Goal: Task Accomplishment & Management: Use online tool/utility

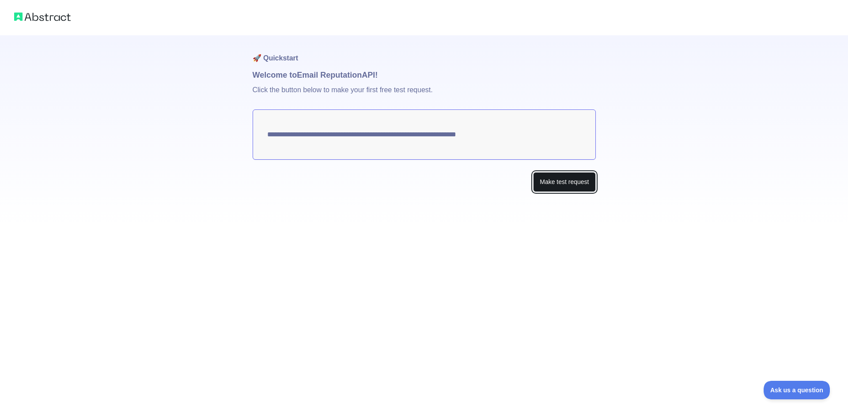
click at [556, 182] on button "Make test request" at bounding box center [564, 182] width 62 height 20
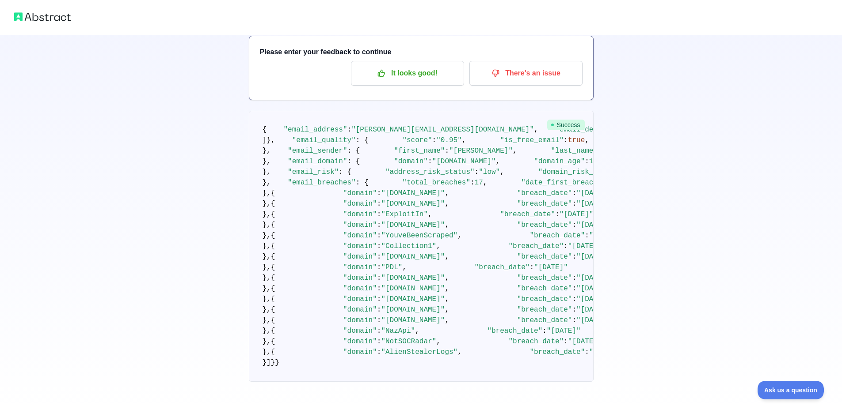
scroll to position [40, 0]
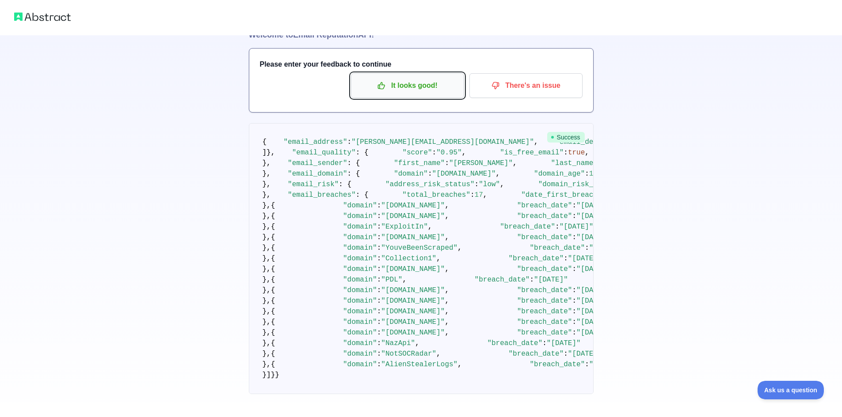
click at [398, 88] on p "It looks good!" at bounding box center [407, 85] width 100 height 15
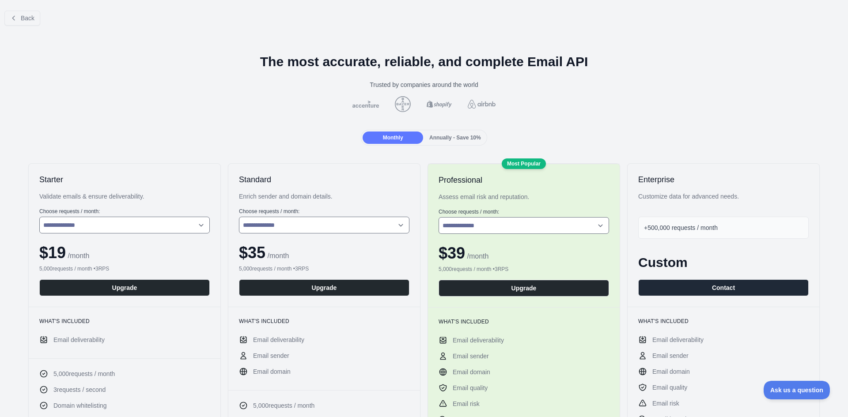
drag, startPoint x: 375, startPoint y: 82, endPoint x: 396, endPoint y: 113, distance: 37.9
click at [241, 130] on div "Monthly Annually - Save 10%" at bounding box center [424, 138] width 834 height 16
click at [22, 23] on button "Back" at bounding box center [22, 18] width 36 height 15
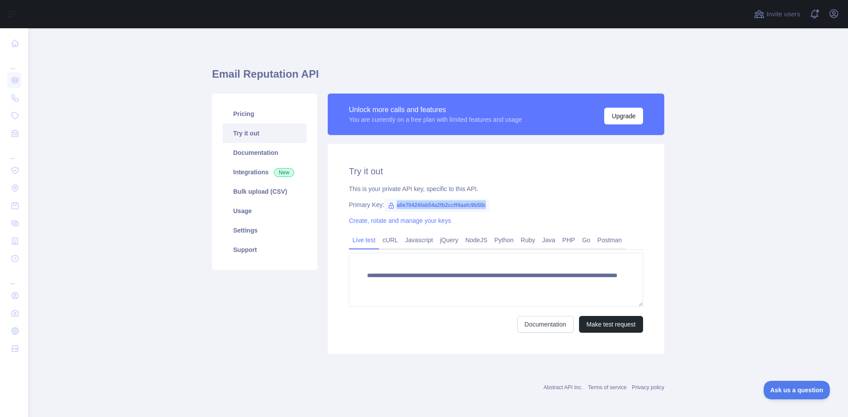
drag, startPoint x: 392, startPoint y: 206, endPoint x: 493, endPoint y: 206, distance: 101.2
click at [493, 206] on div "Primary Key: a0e70424fab54a2fb2ccff4aafc9b50c" at bounding box center [496, 205] width 294 height 9
copy span "a0e70424fab54a2fb2ccff4aafc9b50c"
